Goal: Transaction & Acquisition: Book appointment/travel/reservation

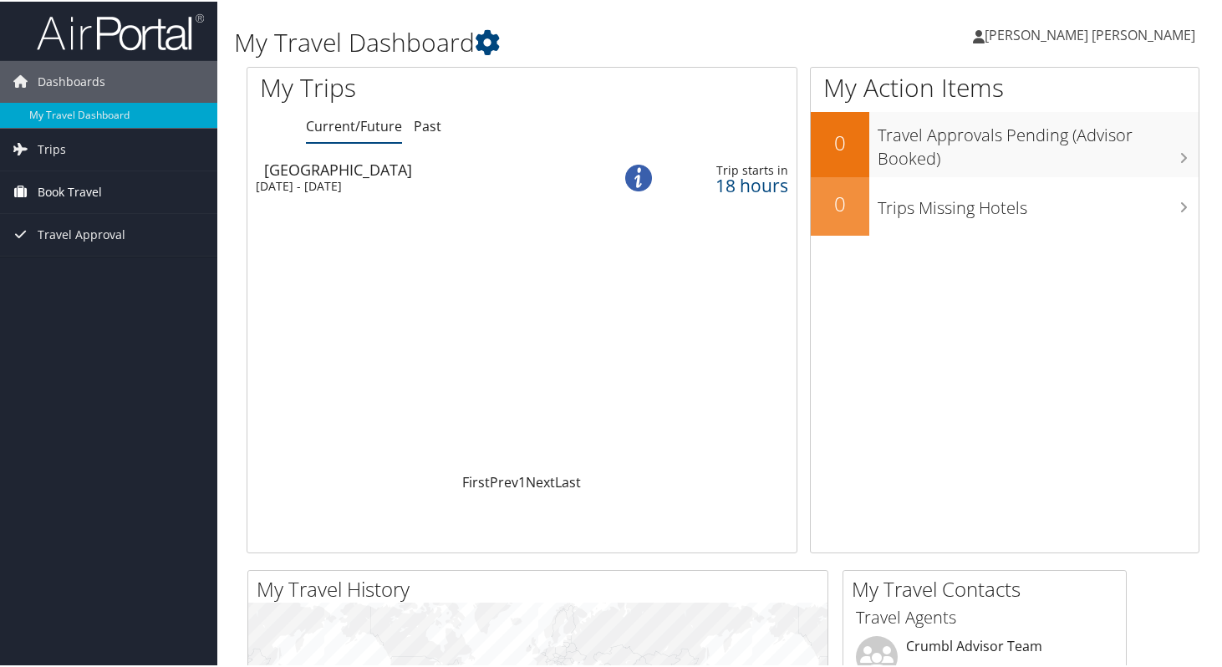
click at [109, 190] on link "Book Travel" at bounding box center [108, 191] width 217 height 42
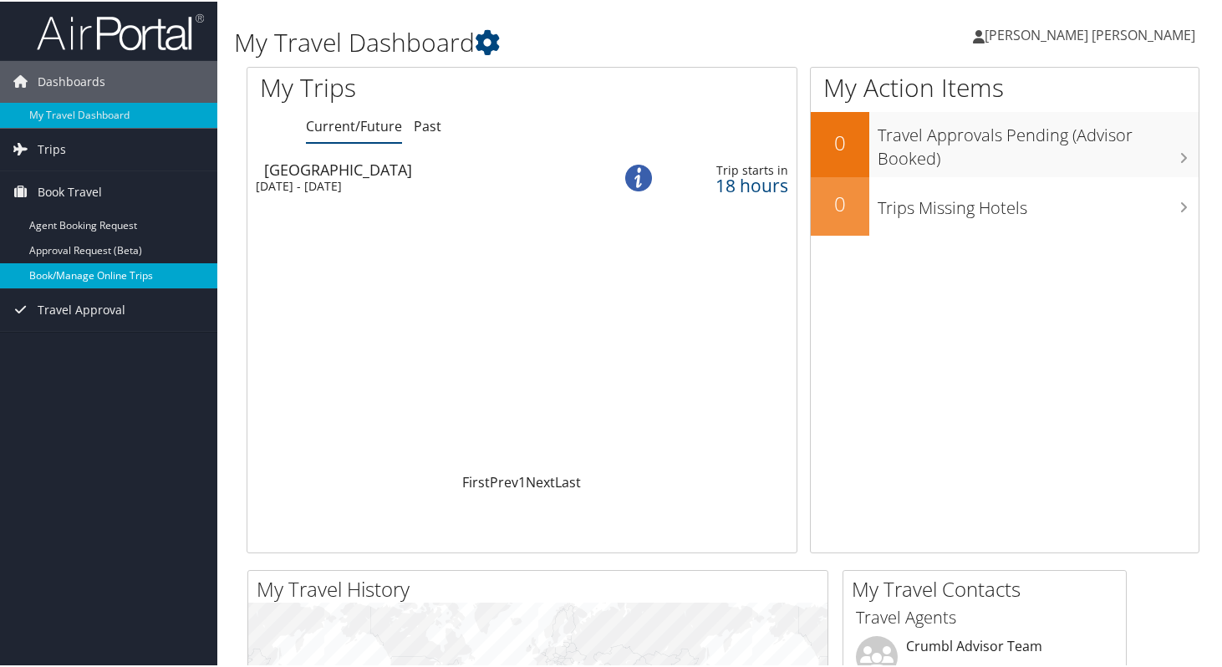
click at [94, 279] on link "Book/Manage Online Trips" at bounding box center [108, 274] width 217 height 25
